Goal: Information Seeking & Learning: Compare options

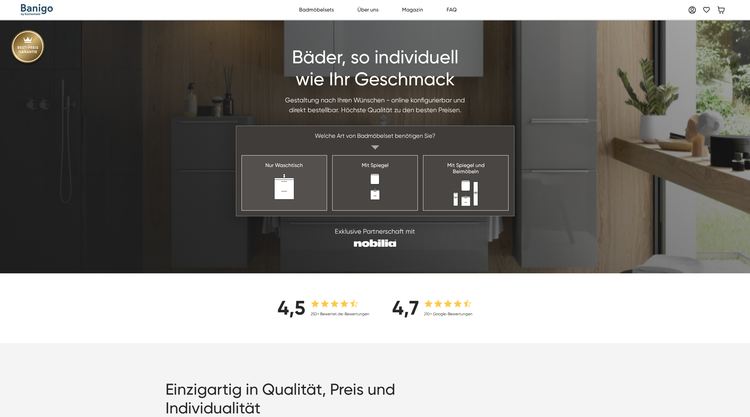
click at [313, 185] on link "Nur Waschtisch" at bounding box center [285, 182] width 86 height 55
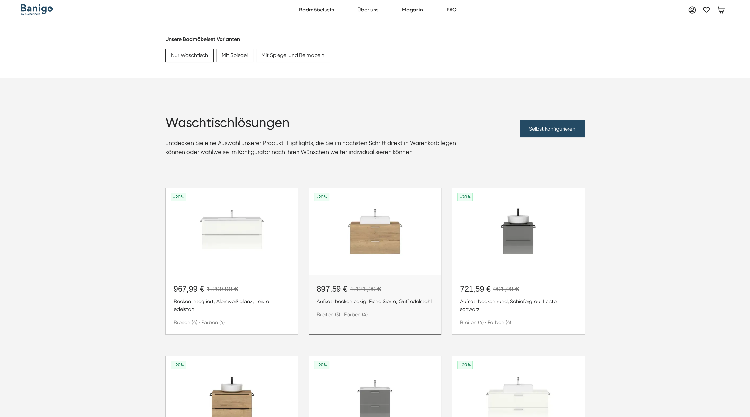
click at [390, 226] on img at bounding box center [375, 231] width 132 height 87
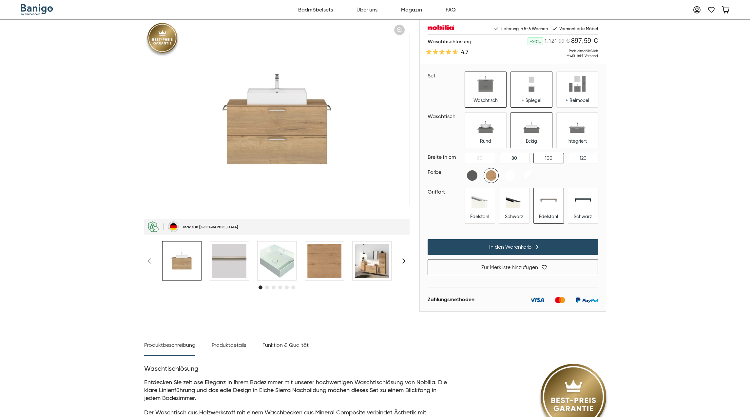
click at [533, 102] on div "+ Spiegel" at bounding box center [532, 100] width 20 height 6
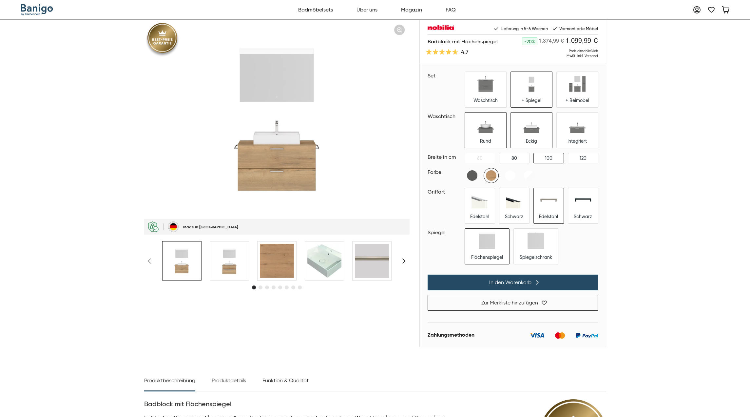
click at [489, 141] on div "Rund" at bounding box center [485, 141] width 11 height 6
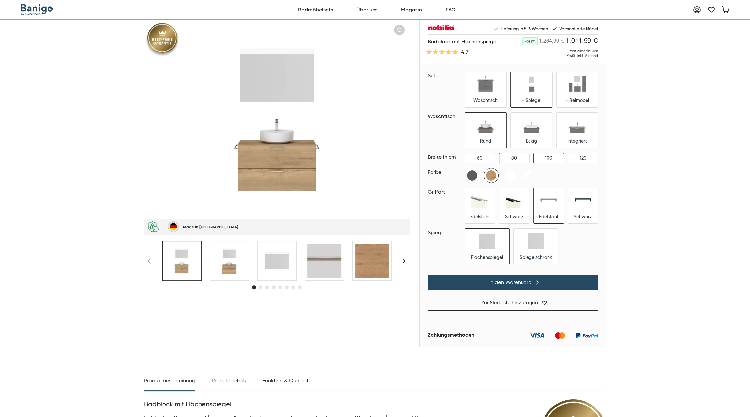
click at [510, 160] on div "80" at bounding box center [515, 158] width 30 height 10
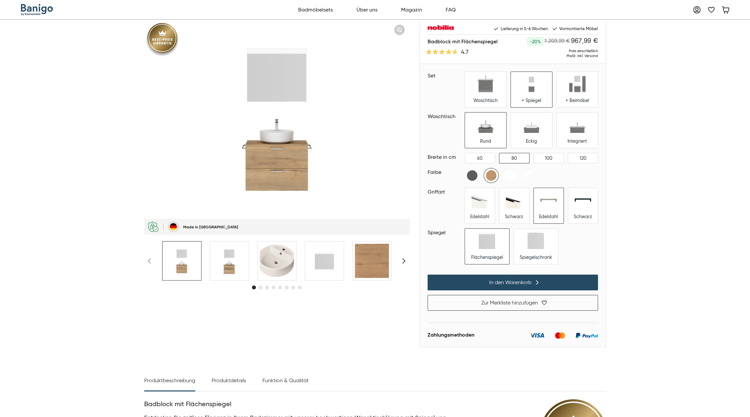
click at [543, 210] on div "Edelstahl" at bounding box center [549, 205] width 30 height 35
click at [529, 251] on div "Spiegelschrank" at bounding box center [536, 245] width 44 height 35
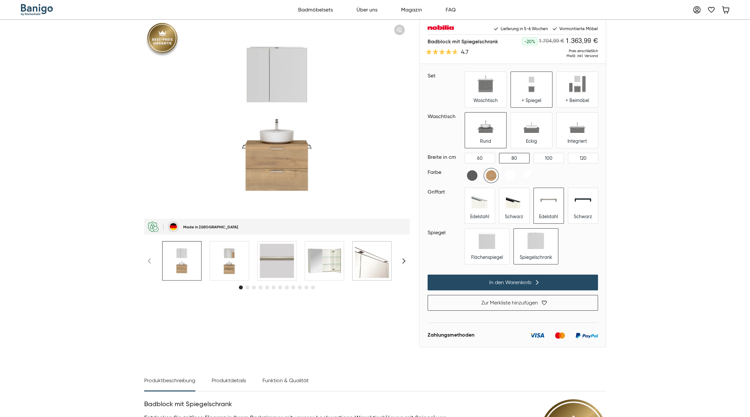
click at [369, 261] on img at bounding box center [372, 261] width 34 height 34
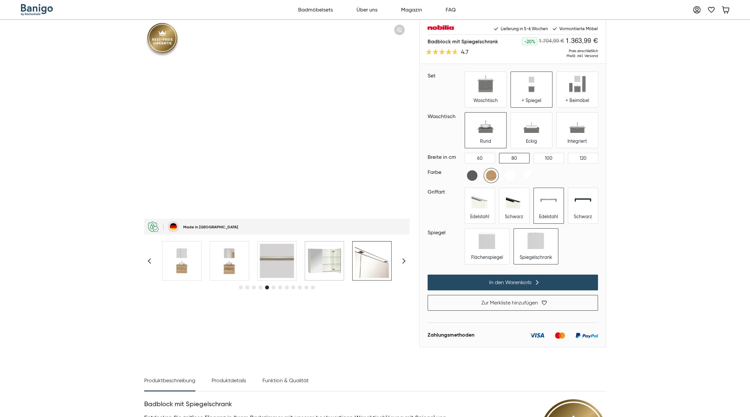
click at [339, 261] on img at bounding box center [324, 261] width 34 height 34
click at [292, 263] on img at bounding box center [277, 261] width 34 height 34
click at [238, 263] on img at bounding box center [229, 261] width 34 height 34
click at [182, 271] on img at bounding box center [182, 261] width 34 height 34
